Goal: Contribute content

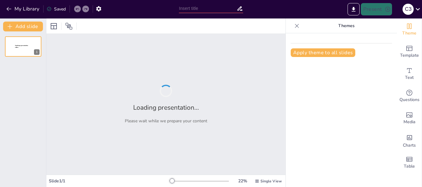
type input "Відпочинок у [GEOGRAPHIC_DATA]: Сімейні моменти біля моря"
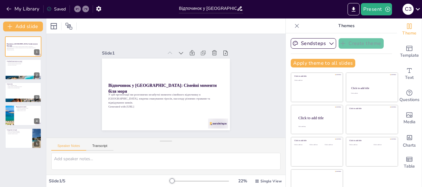
scroll to position [12, 0]
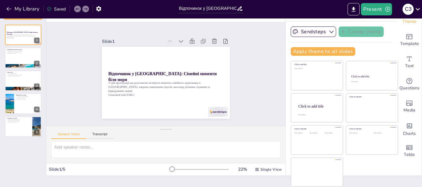
click at [185, 68] on div at bounding box center [165, 82] width 135 height 85
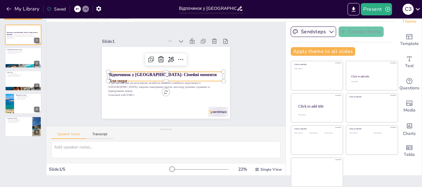
click at [164, 91] on p "Generated with [URL]" at bounding box center [161, 95] width 113 height 28
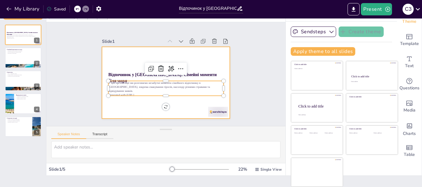
type input "32"
click at [152, 112] on div at bounding box center [163, 82] width 144 height 108
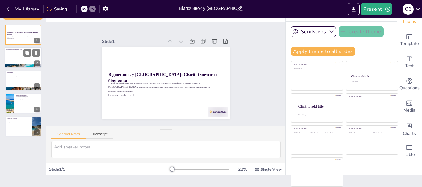
click at [15, 59] on div at bounding box center [23, 58] width 37 height 21
type textarea "Греція дійсно є чудовим місцем для сімейного відпочинку завдяки своїм пляжам і …"
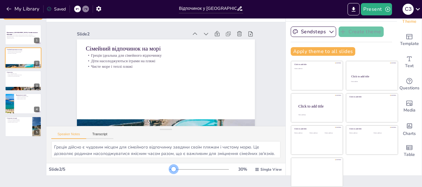
click at [171, 167] on div at bounding box center [173, 169] width 5 height 5
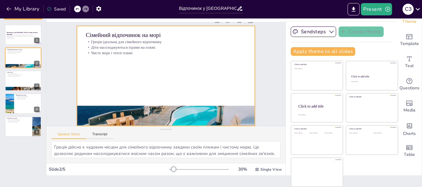
scroll to position [0, 0]
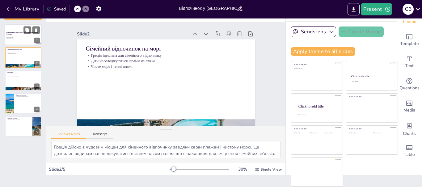
drag, startPoint x: 21, startPoint y: 35, endPoint x: 35, endPoint y: 38, distance: 14.2
click at [33, 37] on p "У цій презентації ми розглянемо незабутні моменти сімейного відпочинку в [GEOGR…" at bounding box center [22, 35] width 33 height 3
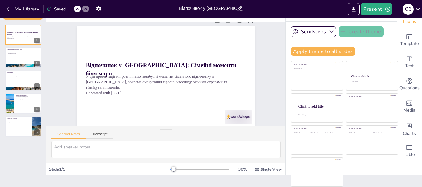
scroll to position [18, 0]
